Goal: Information Seeking & Learning: Find specific fact

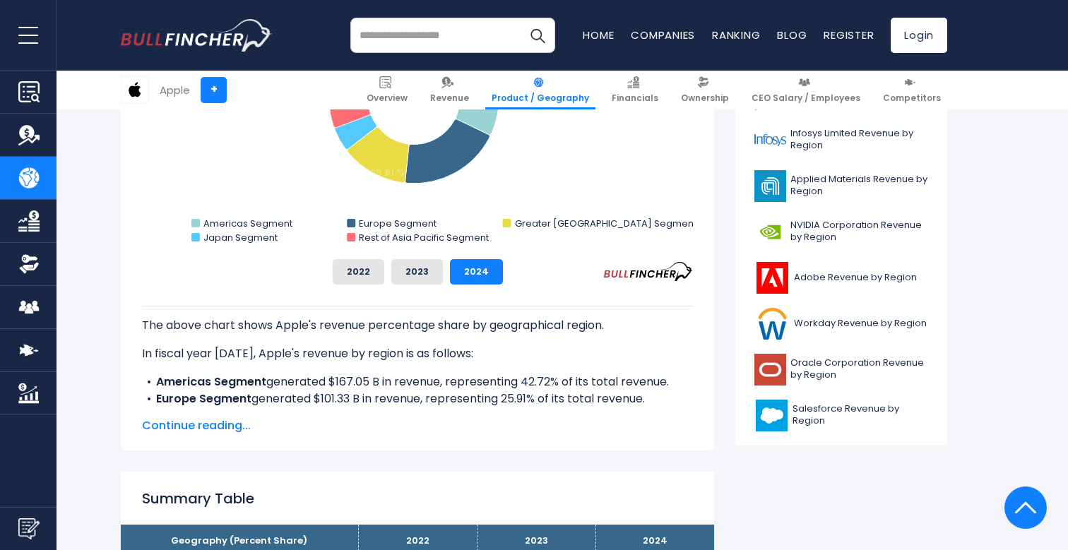
scroll to position [602, 0]
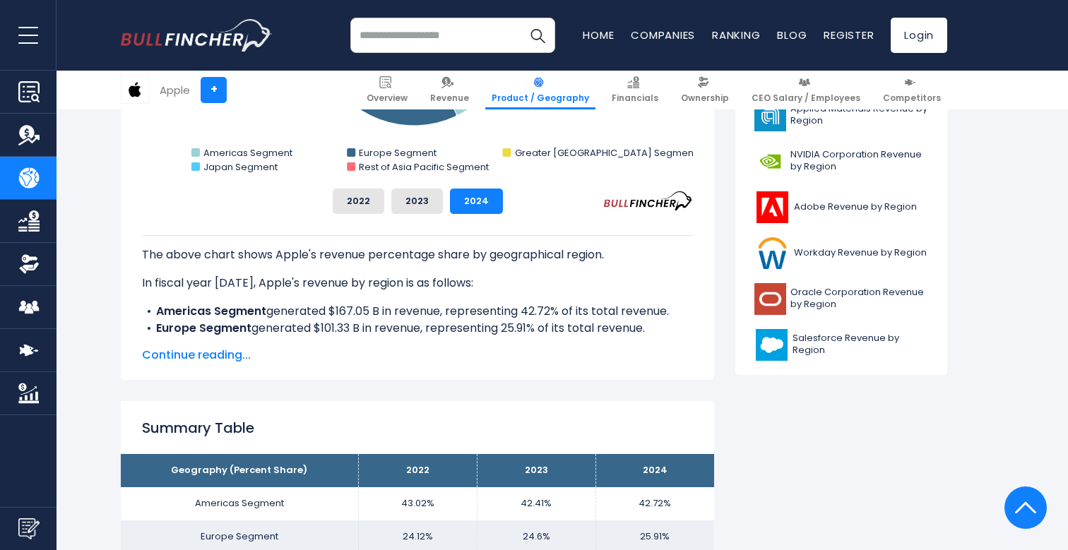
click at [256, 356] on span "Continue reading..." at bounding box center [417, 355] width 551 height 17
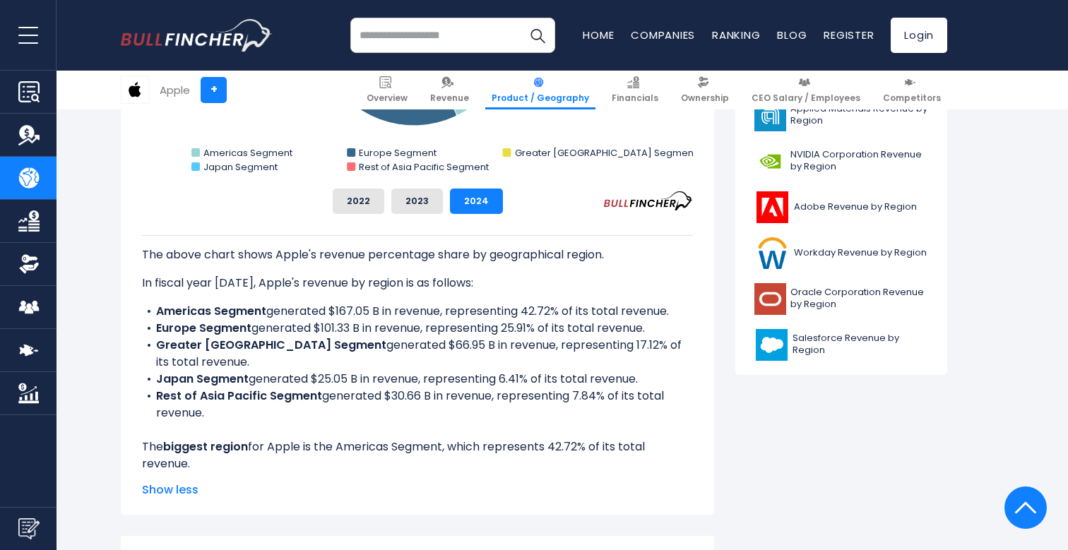
click at [264, 371] on li "Japan Segment generated $25.05 B in revenue, representing 6.41% of its total re…" at bounding box center [417, 379] width 551 height 17
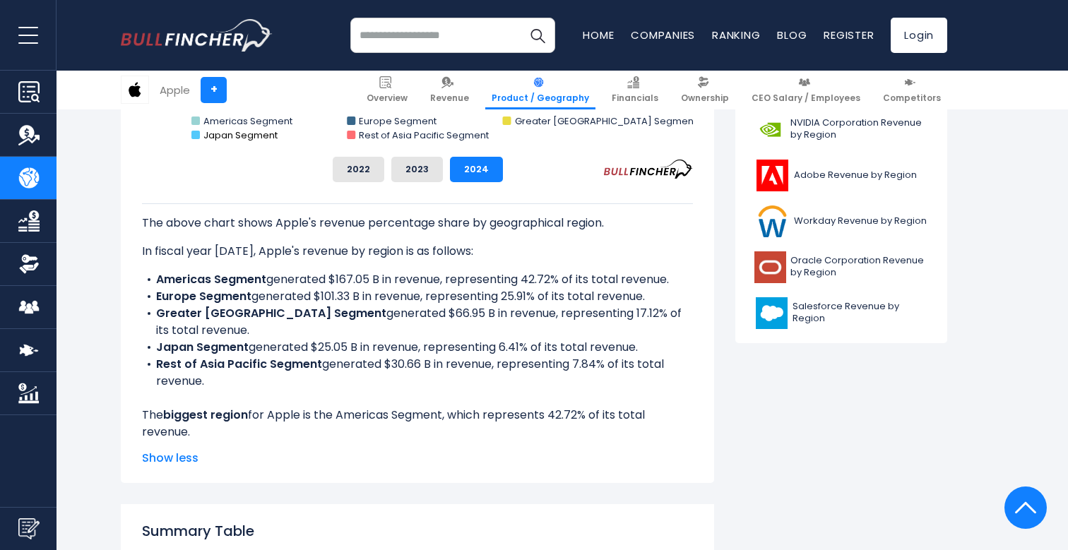
scroll to position [643, 0]
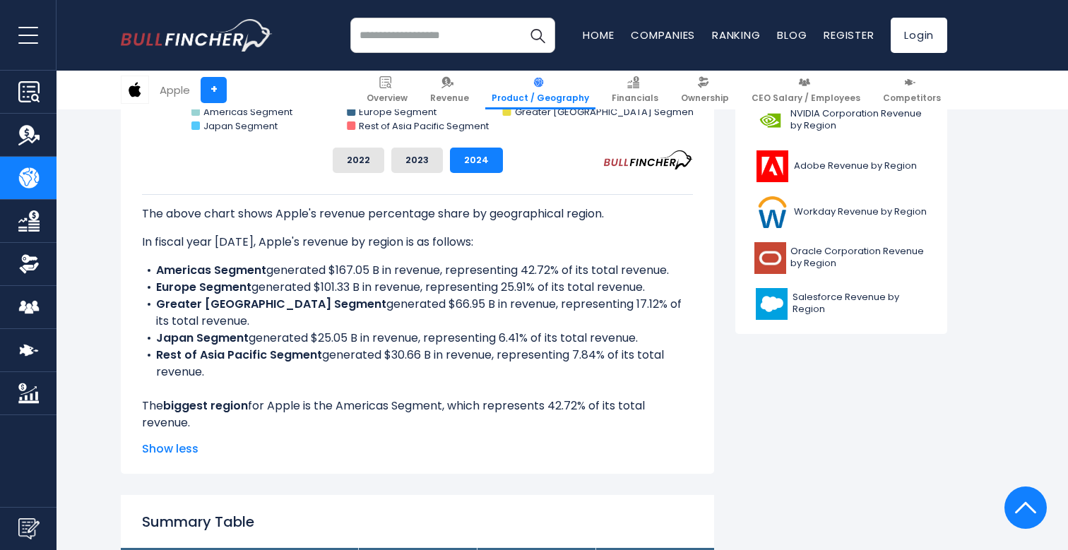
drag, startPoint x: 223, startPoint y: 361, endPoint x: 83, endPoint y: 240, distance: 184.7
copy div "In fiscal year 2024, Apple's revenue by region is as follows: Americas Segment …"
click at [592, 198] on div "The above chart shows Apple's revenue percentage share by geographical region. …" at bounding box center [417, 321] width 551 height 254
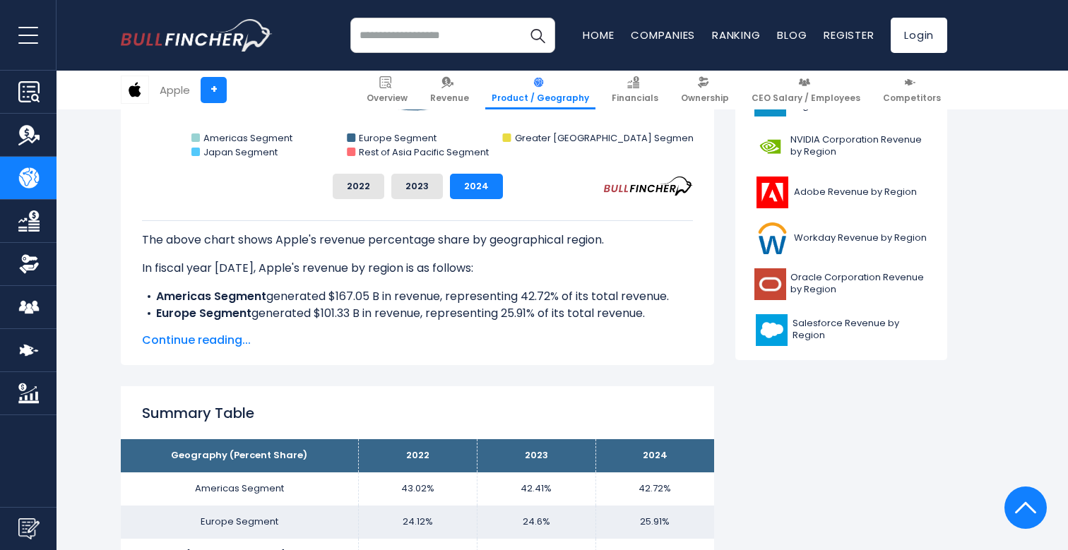
scroll to position [643, 0]
